Goal: Navigation & Orientation: Go to known website

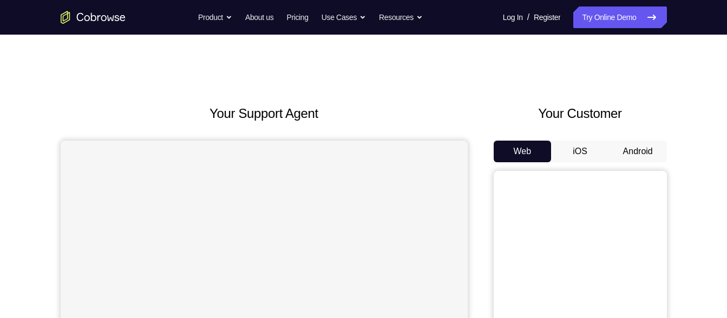
click at [651, 156] on button "Android" at bounding box center [638, 152] width 58 height 22
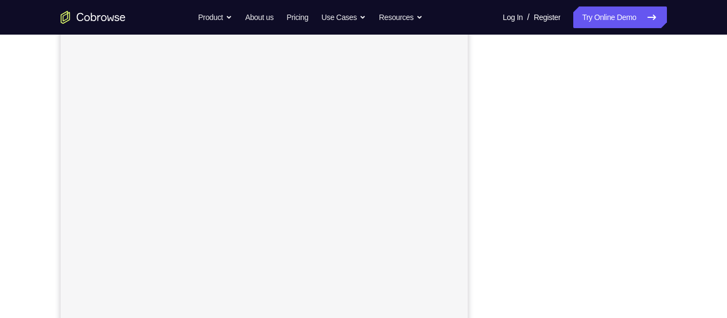
scroll to position [158, 0]
